Goal: Information Seeking & Learning: Learn about a topic

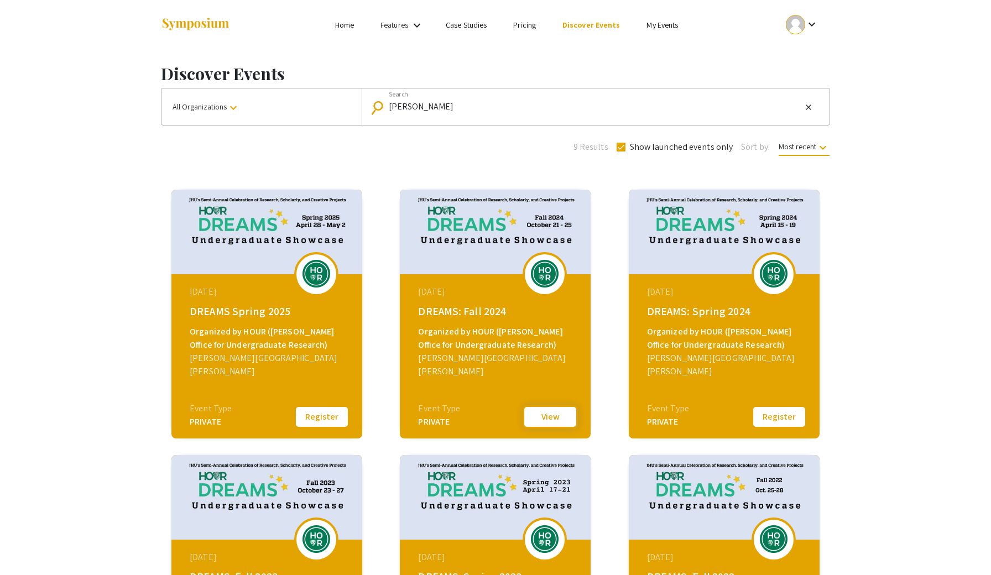
click at [546, 418] on button "View" at bounding box center [550, 416] width 55 height 23
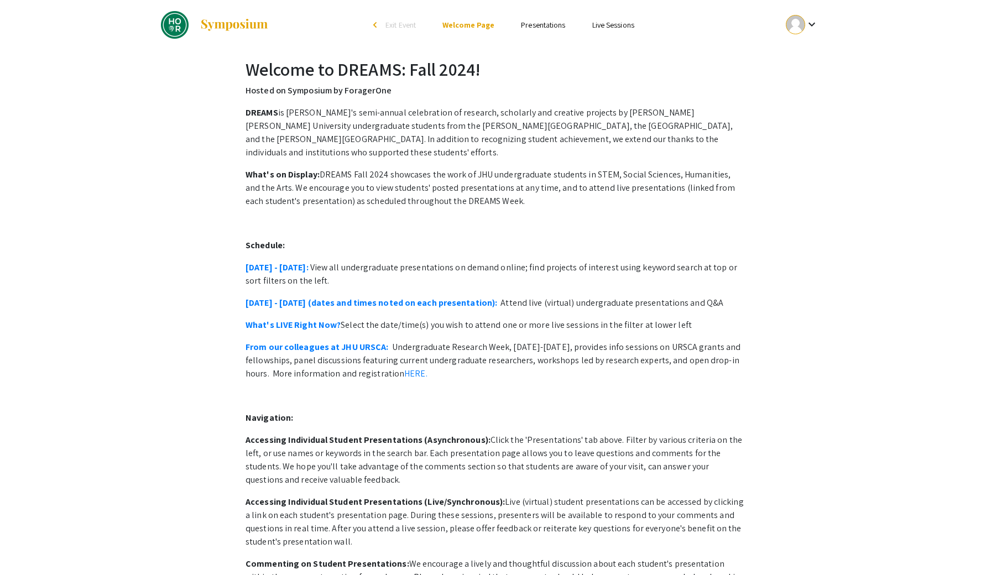
click at [533, 19] on li "Presentations" at bounding box center [543, 24] width 71 height 13
click at [534, 25] on link "Presentations" at bounding box center [543, 25] width 44 height 10
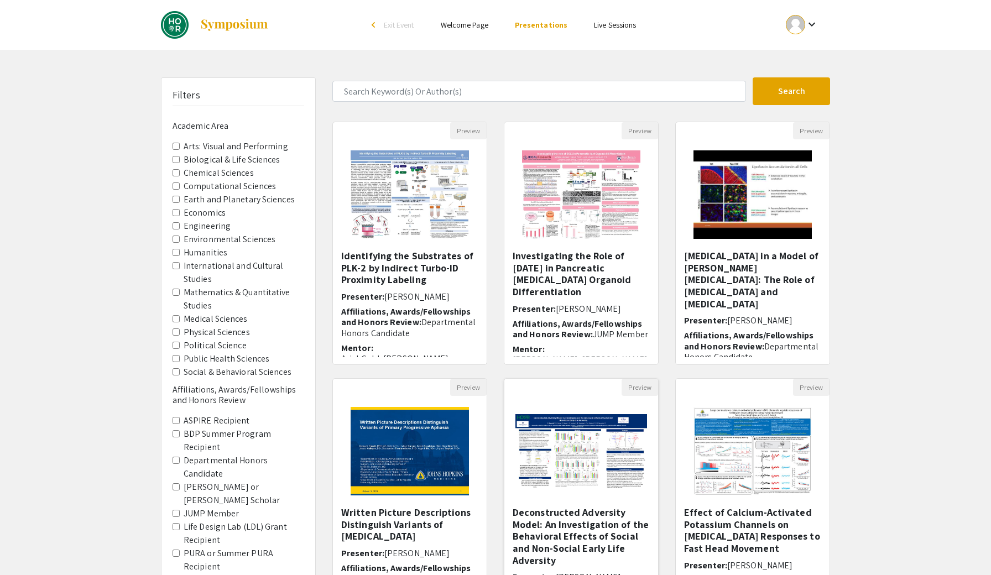
click at [586, 505] on div at bounding box center [581, 451] width 154 height 111
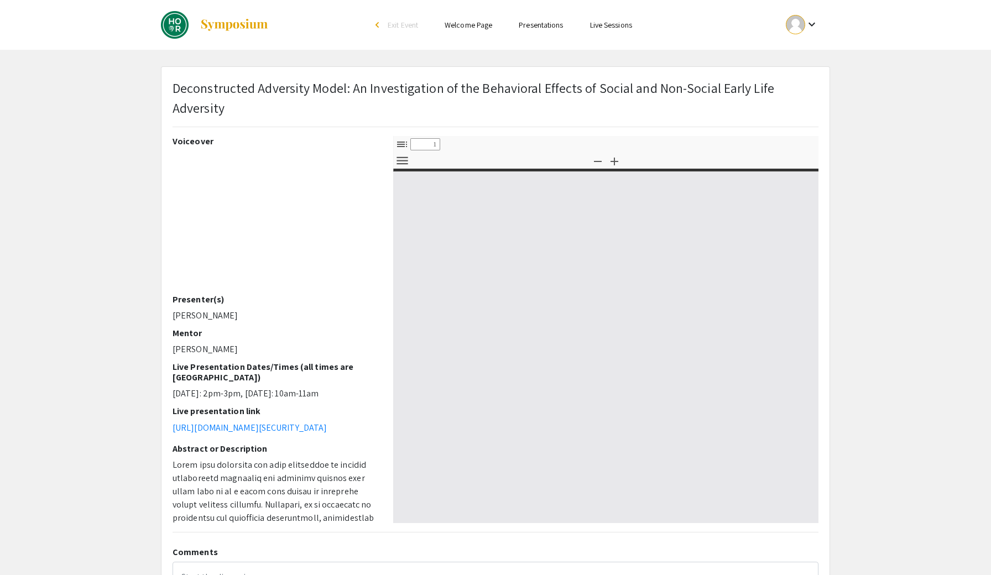
select select "custom"
type input "0"
select select "custom"
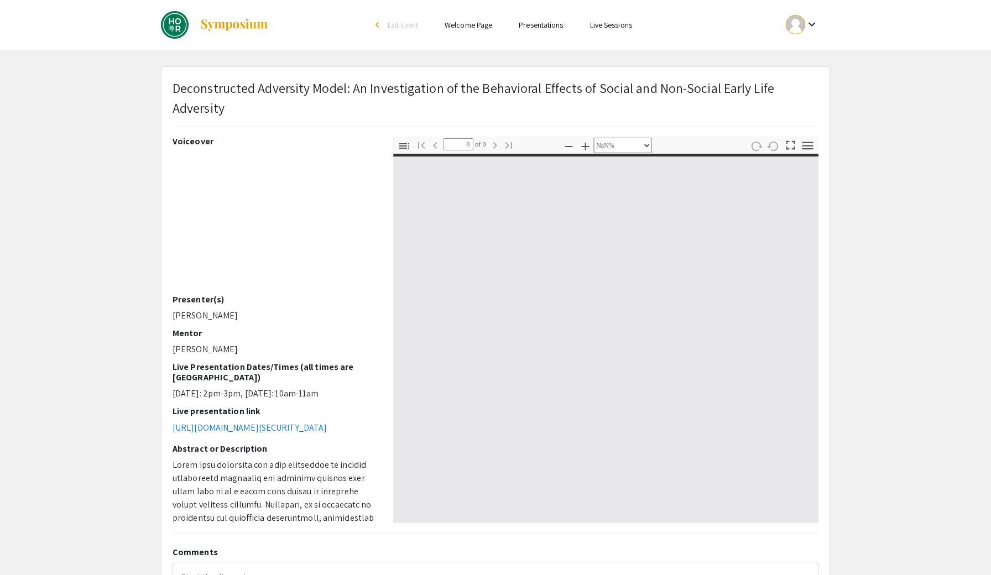
type input "1"
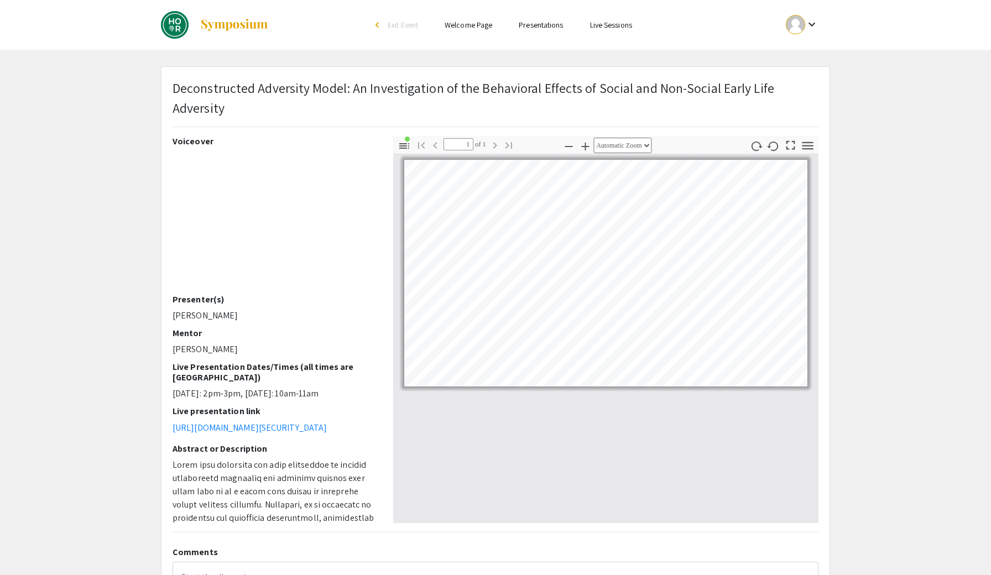
select select "custom"
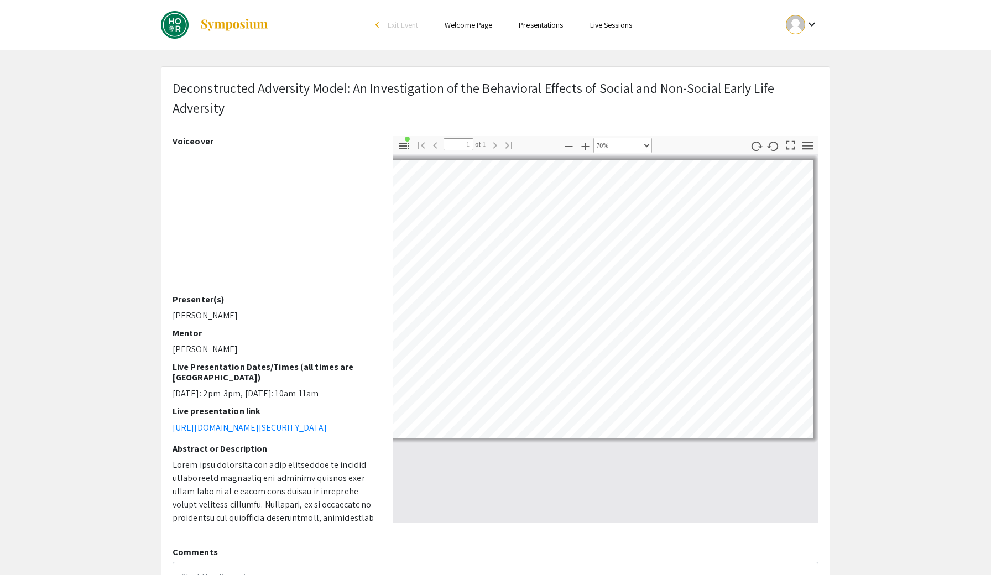
scroll to position [0, 80]
